Goal: Task Accomplishment & Management: Use online tool/utility

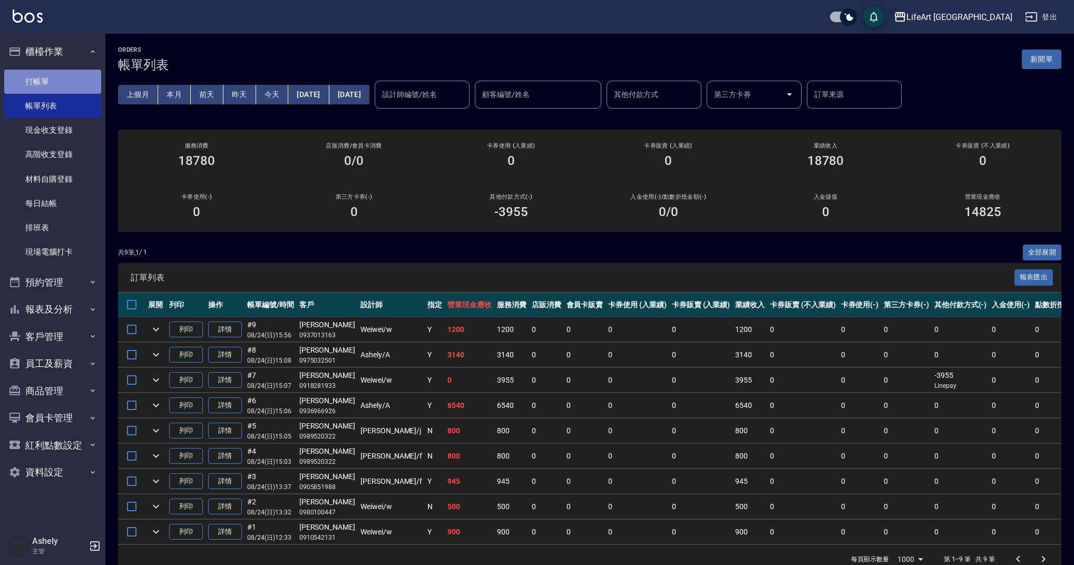
click at [42, 86] on link "打帳單" at bounding box center [52, 82] width 97 height 24
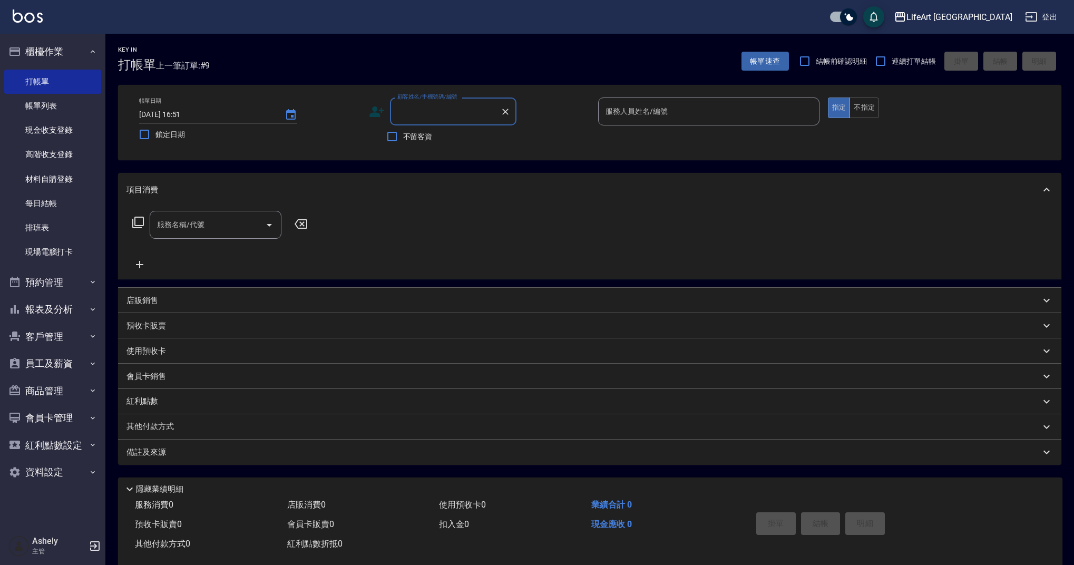
click at [457, 111] on input "顧客姓名/手機號碼/編號" at bounding box center [445, 111] width 101 height 18
click at [489, 135] on li "[PERSON_NAME]/0921119818/" at bounding box center [453, 138] width 126 height 17
type input "[PERSON_NAME]/0921119818/"
type input "Weiwei-w"
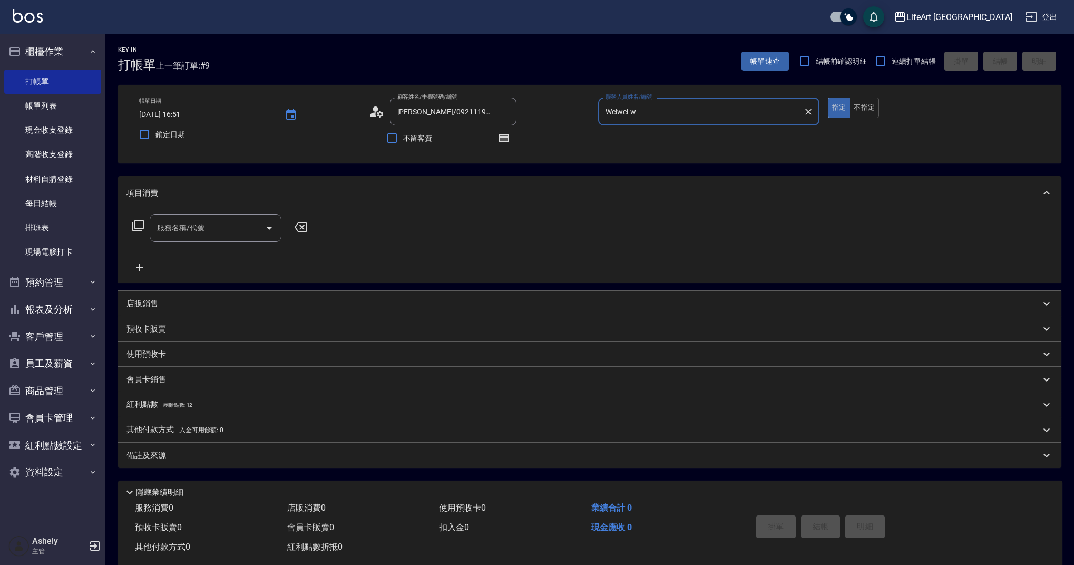
click at [159, 240] on div "服務名稱/代號" at bounding box center [216, 228] width 132 height 28
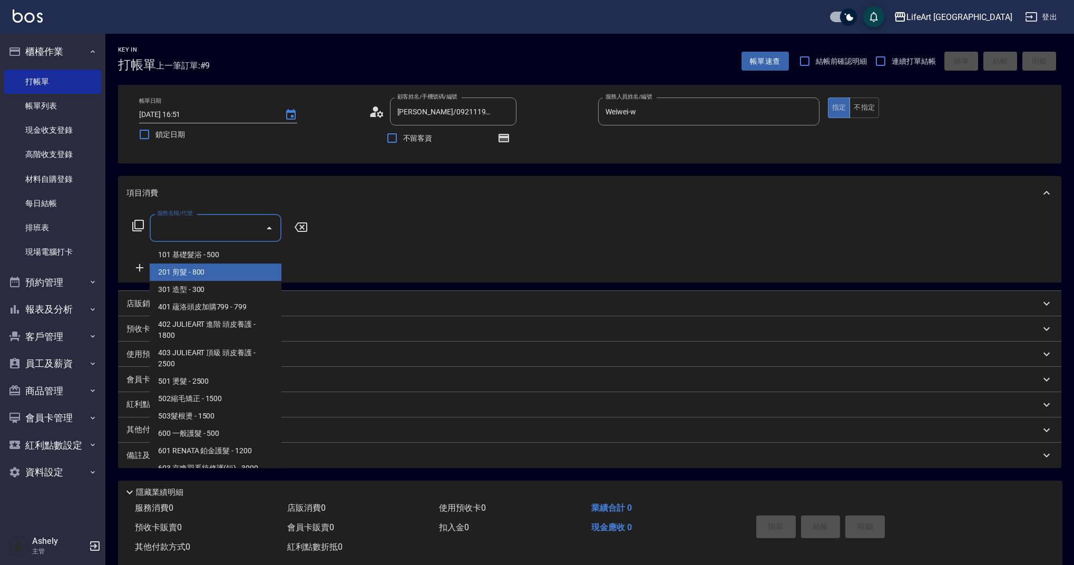
click at [184, 276] on span "201 剪髮 - 800" at bounding box center [216, 272] width 132 height 17
type input "201 剪髮(201)"
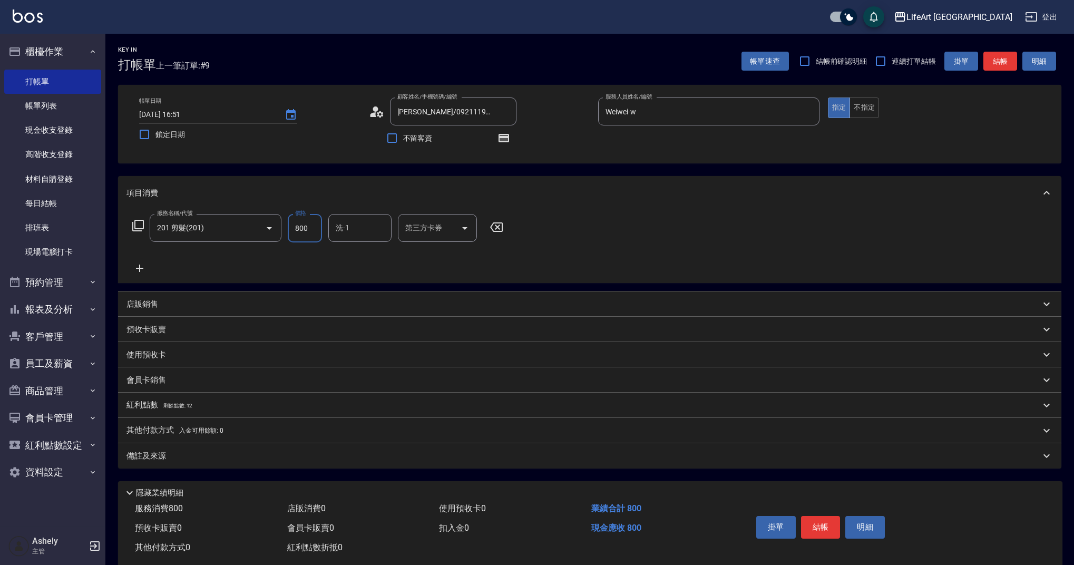
click at [317, 226] on input "800" at bounding box center [305, 228] width 34 height 28
drag, startPoint x: 291, startPoint y: 230, endPoint x: 273, endPoint y: 229, distance: 18.5
click at [273, 229] on div "服務名稱/代號 201 剪髮(201) 服務名稱/代號 價格 800 價格 洗-1 洗-1 第三方卡券 第三方卡券" at bounding box center [317, 228] width 383 height 28
type input "630"
click at [287, 459] on div "備註及來源" at bounding box center [583, 456] width 914 height 11
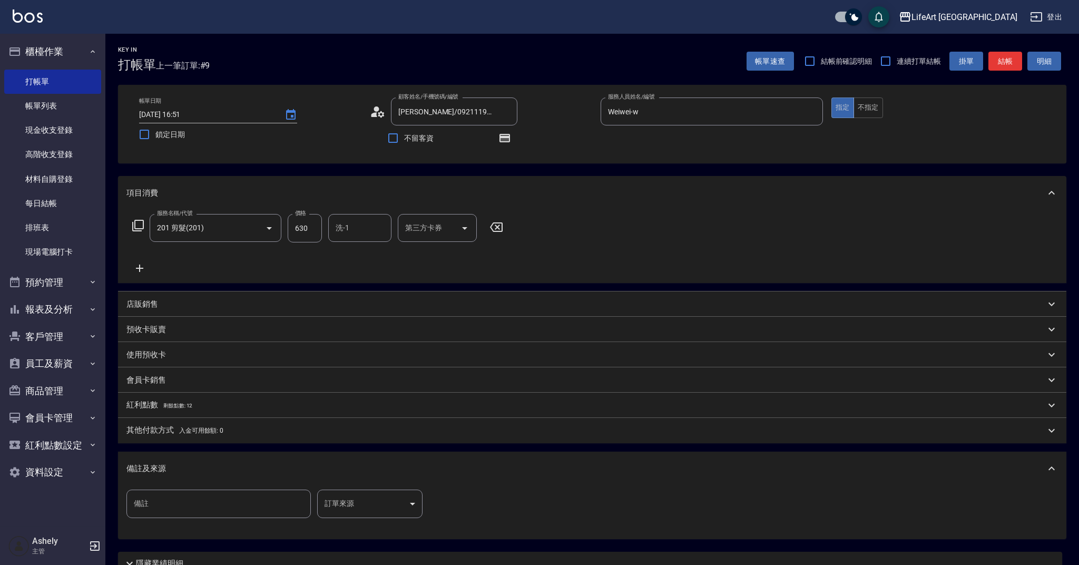
click at [340, 502] on body "LifeArt 蘆洲 登出 櫃檯作業 打帳單 帳單列表 現金收支登錄 高階收支登錄 材料自購登錄 每日結帳 排班表 現場電腦打卡 預約管理 預約管理 單日預約…" at bounding box center [539, 327] width 1079 height 654
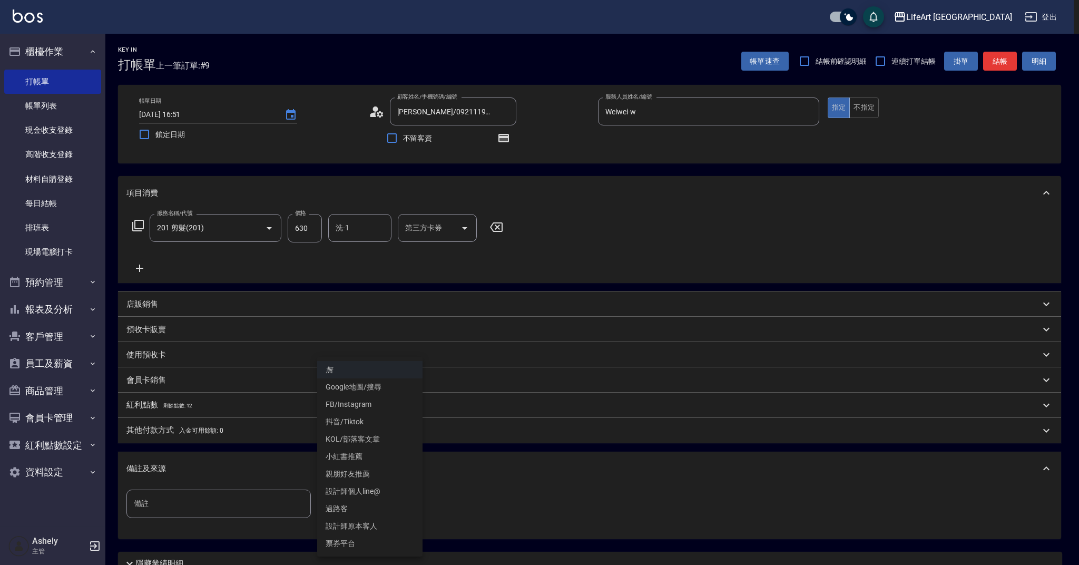
click at [367, 529] on li "設計師原本客人" at bounding box center [369, 526] width 105 height 17
type input "設計師原本客人"
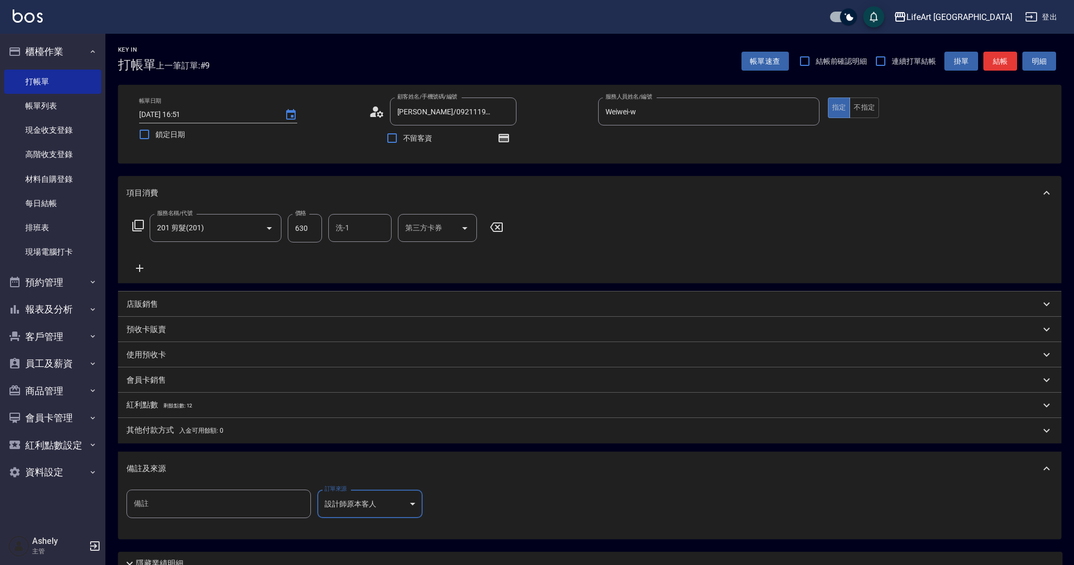
scroll to position [93, 0]
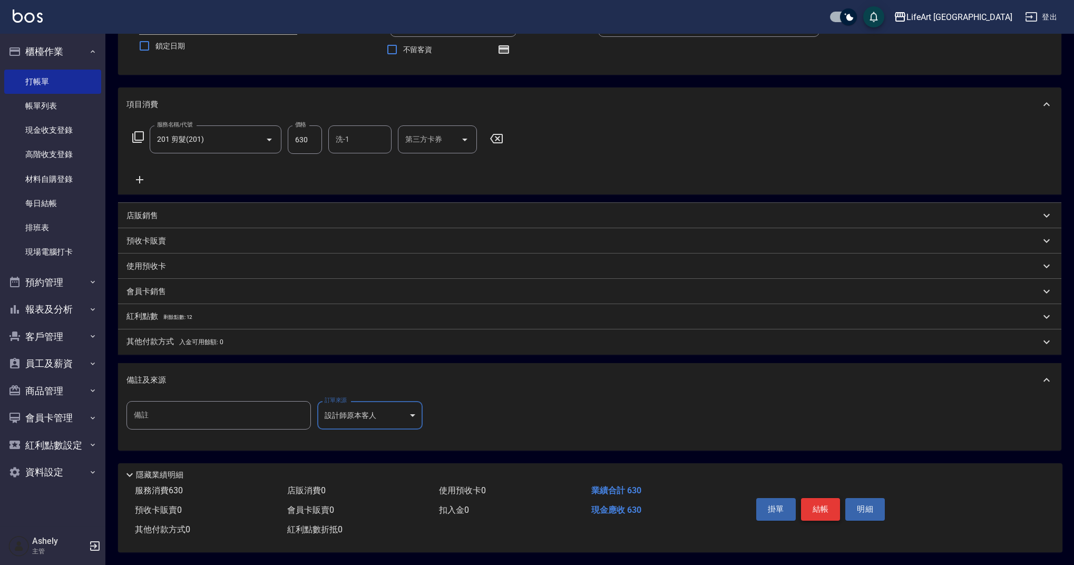
click at [810, 504] on button "結帳" at bounding box center [821, 509] width 40 height 22
click at [810, 504] on div "掛單 結帳 明細" at bounding box center [821, 510] width 138 height 33
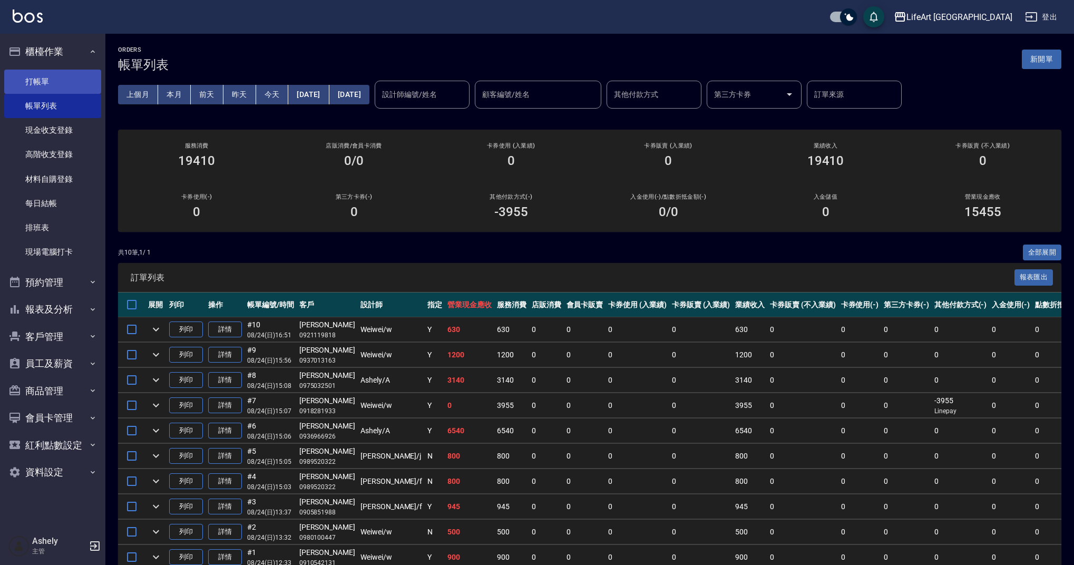
click at [68, 80] on link "打帳單" at bounding box center [52, 82] width 97 height 24
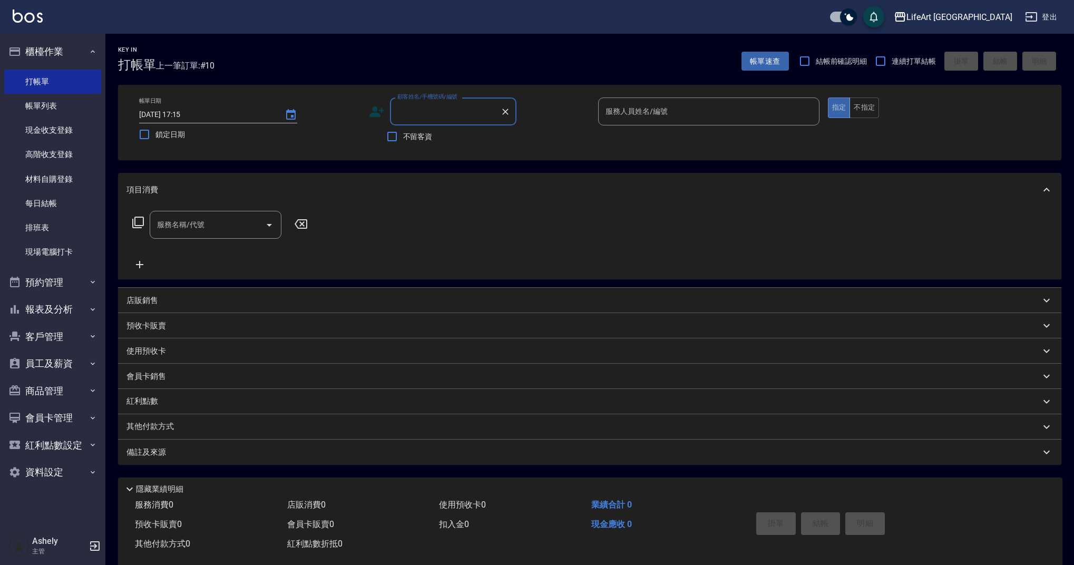
click at [458, 108] on input "顧客姓名/手機號碼/編號" at bounding box center [445, 111] width 101 height 18
click at [454, 137] on li "[PERSON_NAME]/0958120908/" at bounding box center [453, 138] width 126 height 17
type input "[PERSON_NAME]/0958120908/"
type input "Weiwei-w"
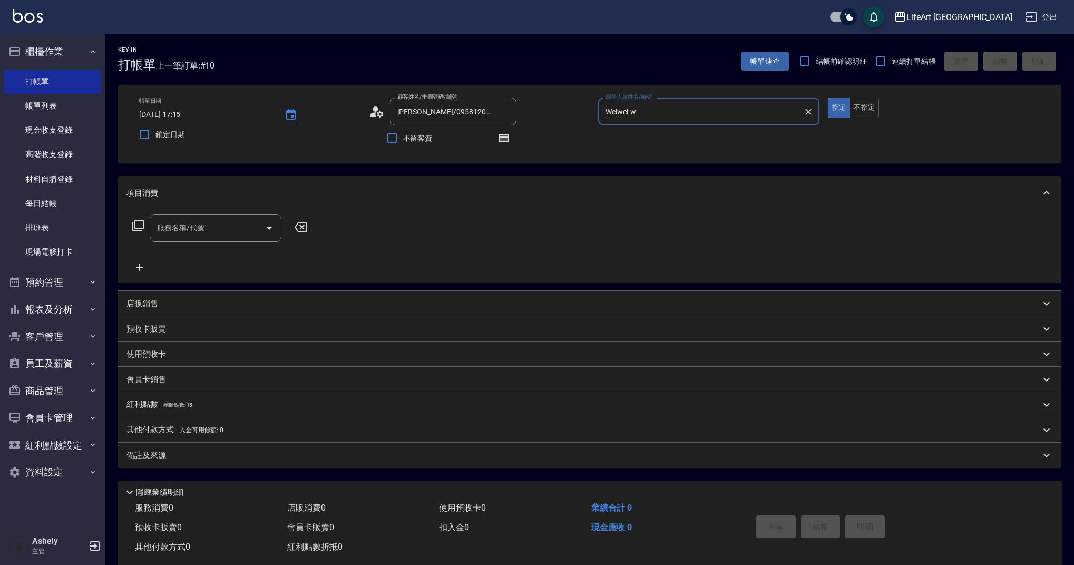
click at [189, 234] on input "服務名稱/代號" at bounding box center [207, 228] width 106 height 18
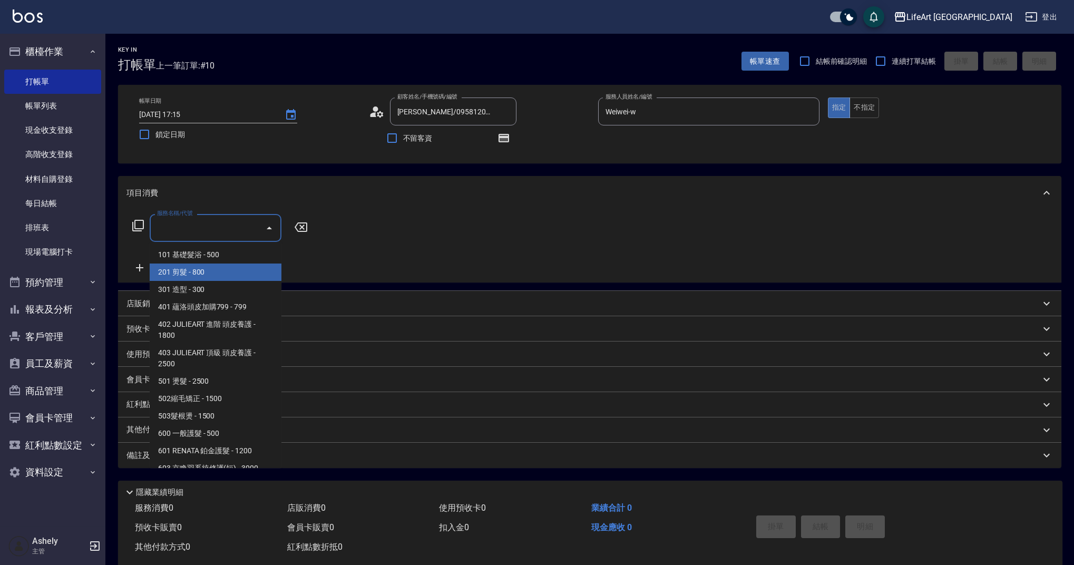
click at [170, 274] on span "201 剪髮 - 800" at bounding box center [216, 272] width 132 height 17
type input "201 剪髮(201)"
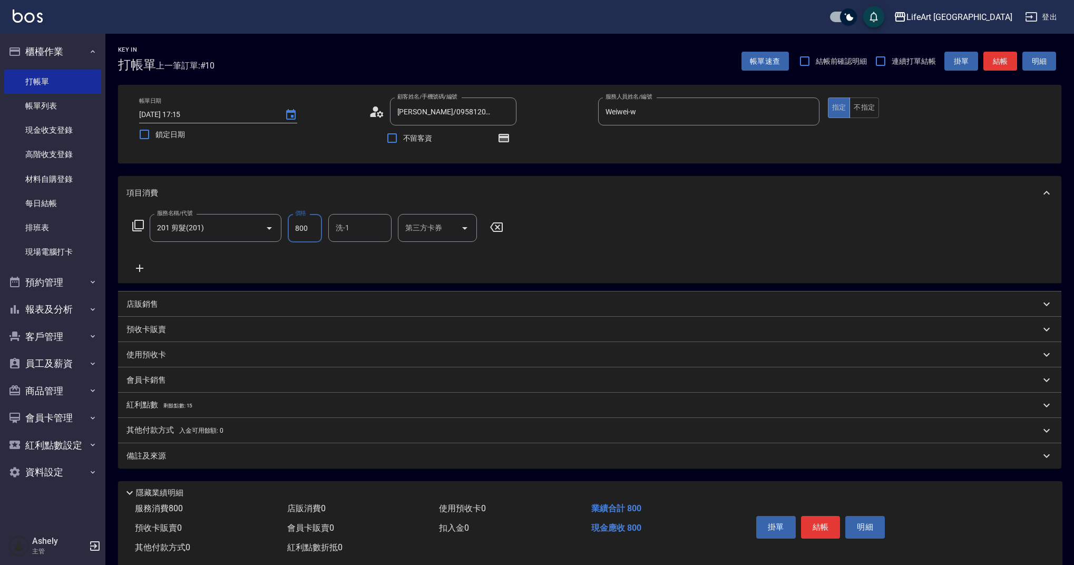
drag, startPoint x: 316, startPoint y: 230, endPoint x: 285, endPoint y: 228, distance: 31.2
click at [285, 228] on div "服務名稱/代號 201 剪髮(201) 服務名稱/代號 價格 800 價格 洗-1 洗-1 第三方卡券 第三方卡券" at bounding box center [317, 228] width 383 height 28
type input "450"
click at [346, 468] on div "備註及來源" at bounding box center [589, 455] width 943 height 25
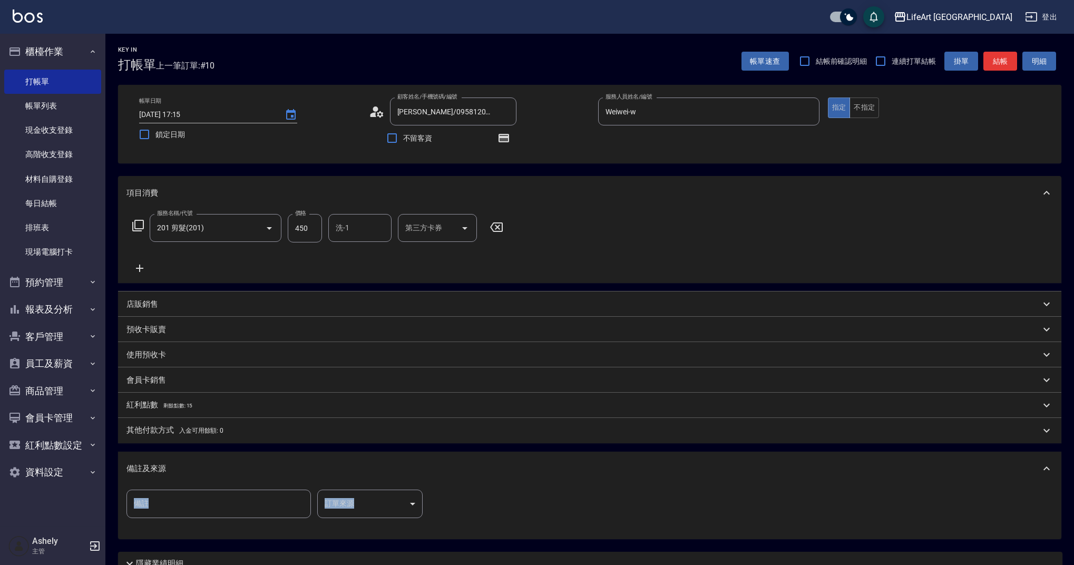
drag, startPoint x: 378, startPoint y: 483, endPoint x: 378, endPoint y: 501, distance: 17.9
click at [378, 491] on div "備註及來源 備註 備註 訂單來源 ​ 訂單來源" at bounding box center [589, 495] width 943 height 87
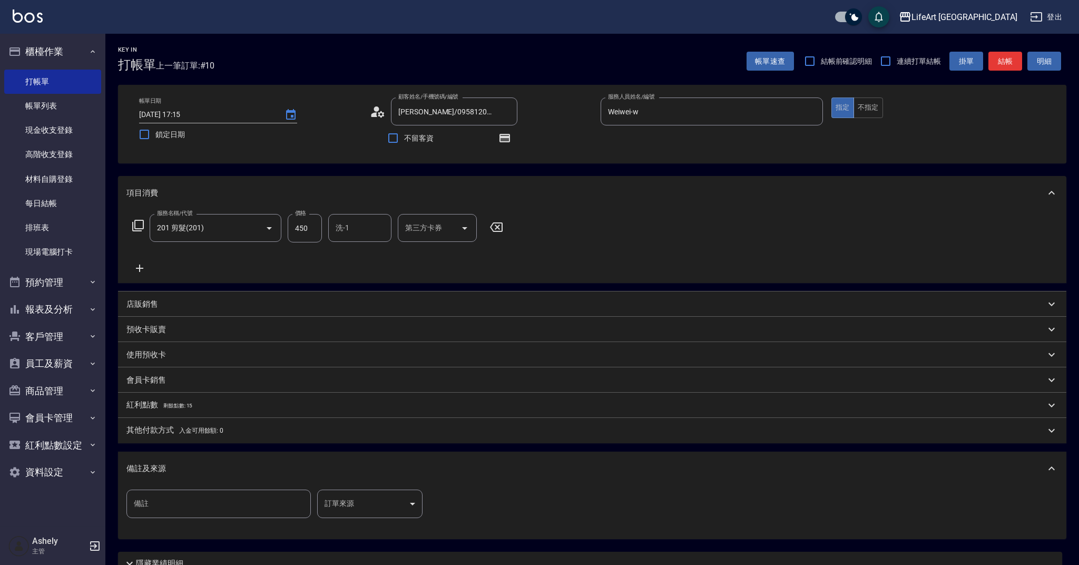
click at [377, 501] on body "LifeArt 蘆洲 登出 櫃檯作業 打帳單 帳單列表 現金收支登錄 高階收支登錄 材料自購登錄 每日結帳 排班表 現場電腦打卡 預約管理 預約管理 單日預約…" at bounding box center [539, 327] width 1079 height 654
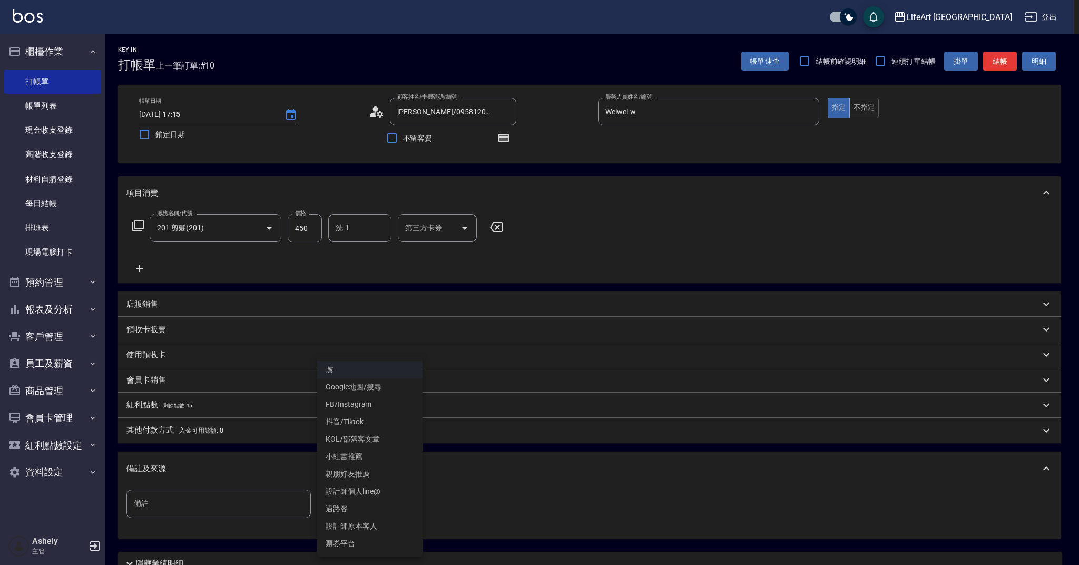
click at [387, 523] on li "設計師原本客人" at bounding box center [369, 526] width 105 height 17
type input "設計師原本客人"
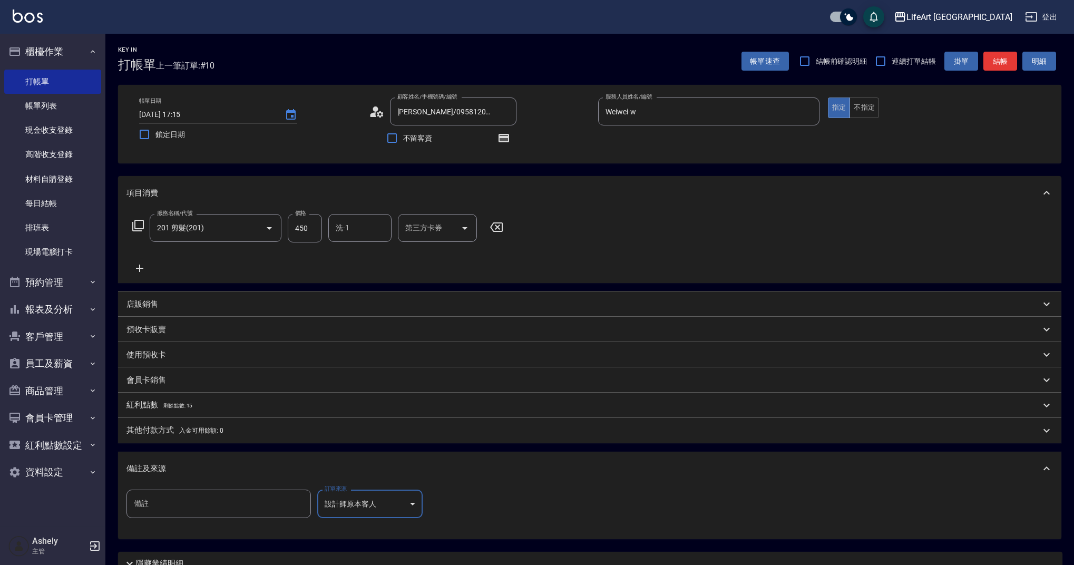
scroll to position [93, 0]
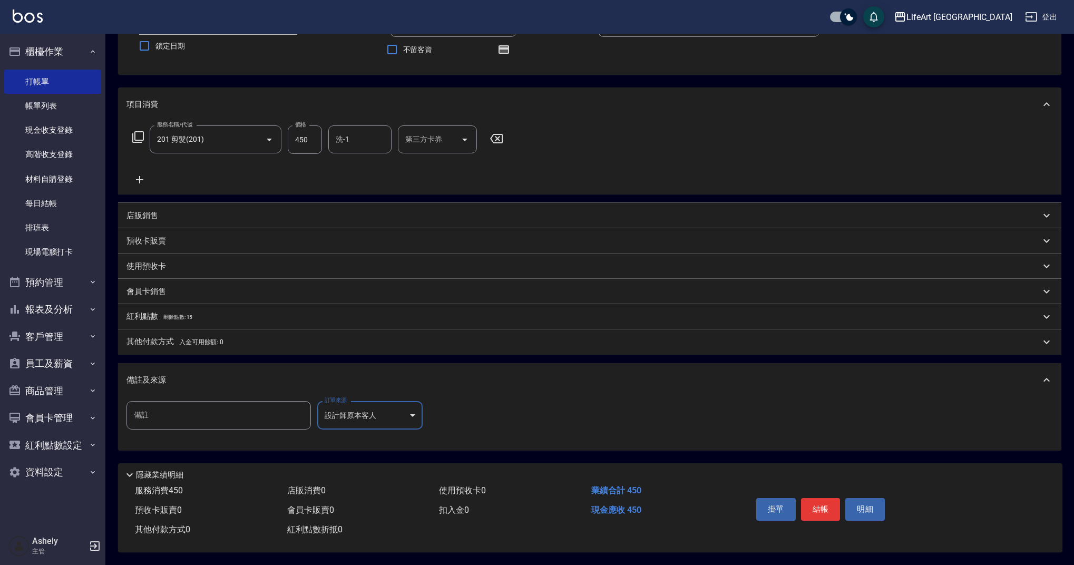
click at [820, 509] on button "結帳" at bounding box center [821, 509] width 40 height 22
